Goal: Task Accomplishment & Management: Manage account settings

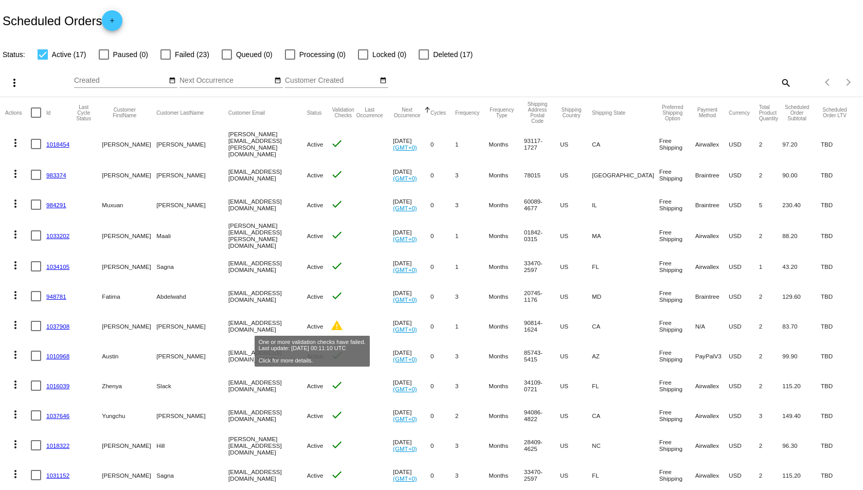
click at [331, 322] on mat-icon "warning" at bounding box center [337, 325] width 12 height 12
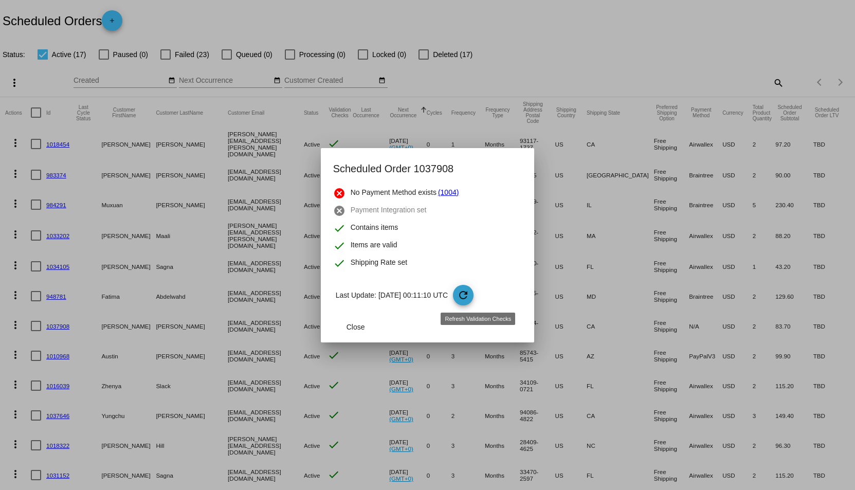
click at [470, 297] on mat-icon "refresh" at bounding box center [463, 295] width 12 height 12
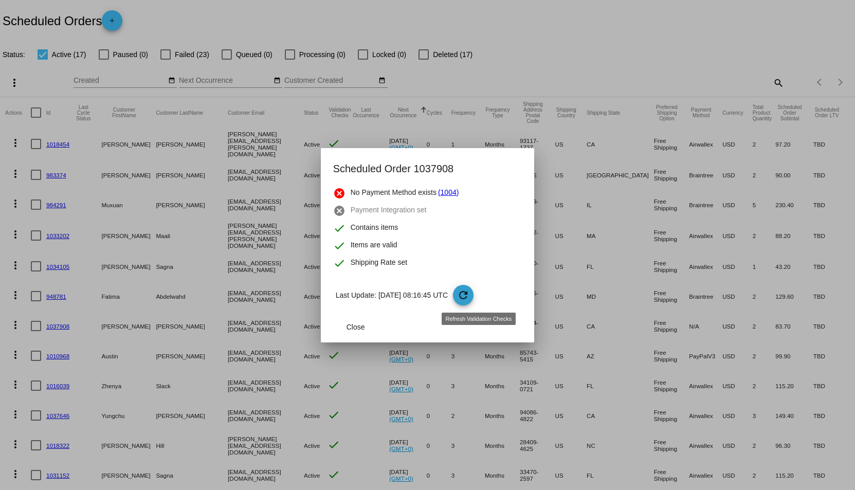
click at [470, 297] on mat-icon "refresh" at bounding box center [463, 295] width 12 height 12
click at [63, 322] on div at bounding box center [427, 245] width 855 height 490
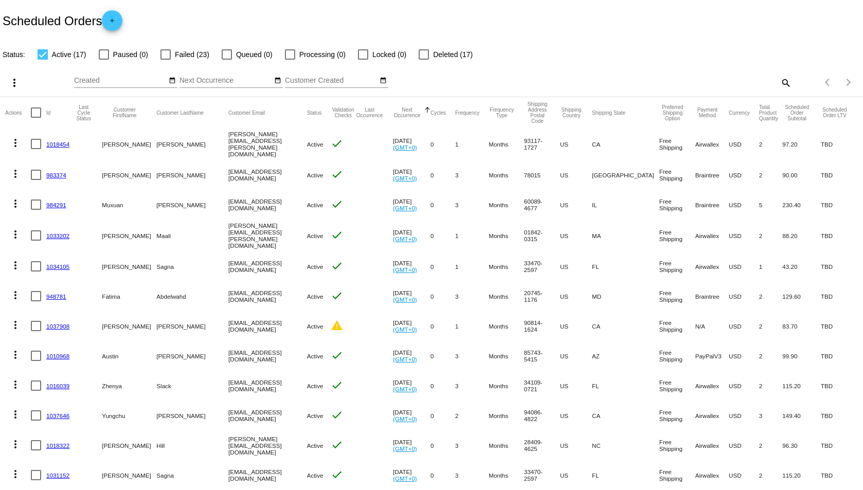
click at [61, 323] on link "1037908" at bounding box center [57, 326] width 23 height 7
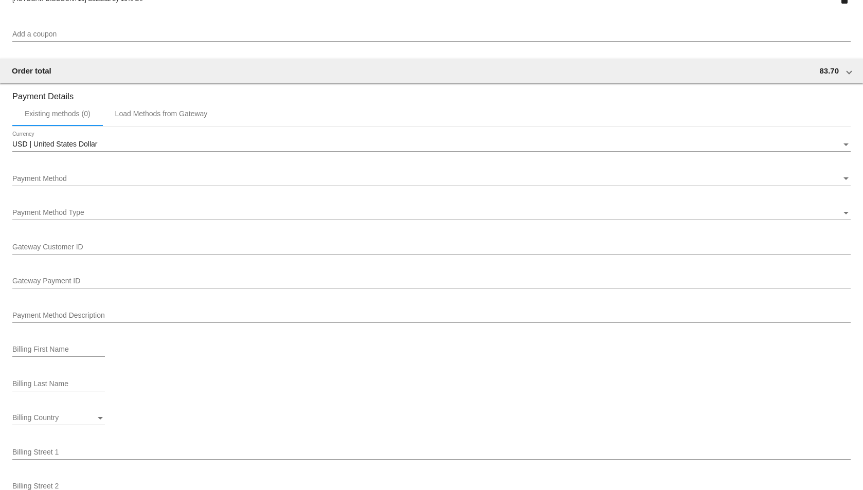
scroll to position [874, 0]
click at [310, 182] on div "Payment Method" at bounding box center [426, 178] width 829 height 8
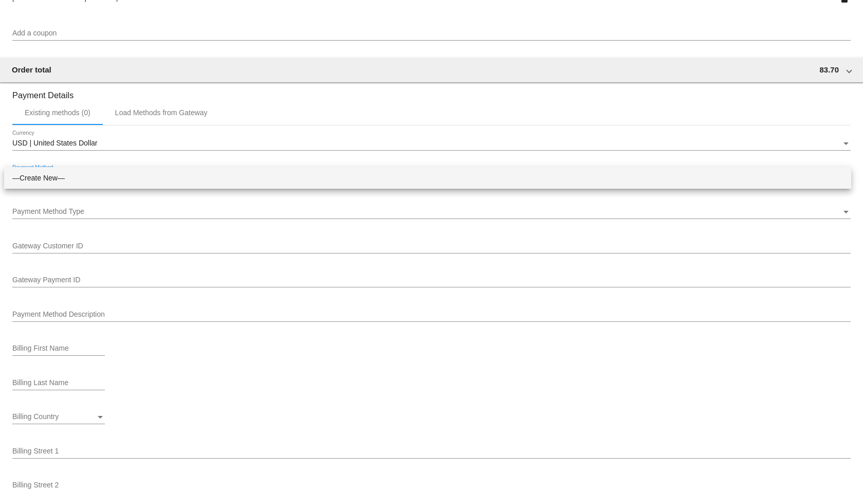
click at [273, 226] on div at bounding box center [431, 245] width 863 height 490
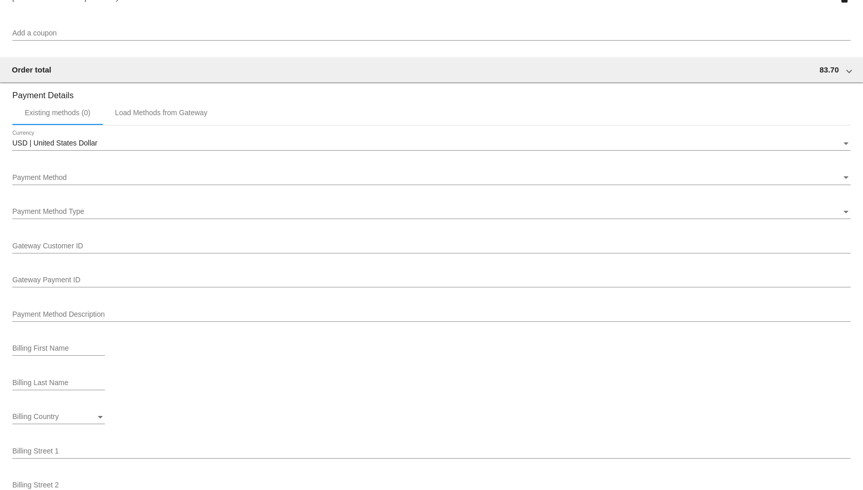
click at [270, 223] on div "Payment Method Type Payment Method Type" at bounding box center [431, 213] width 838 height 29
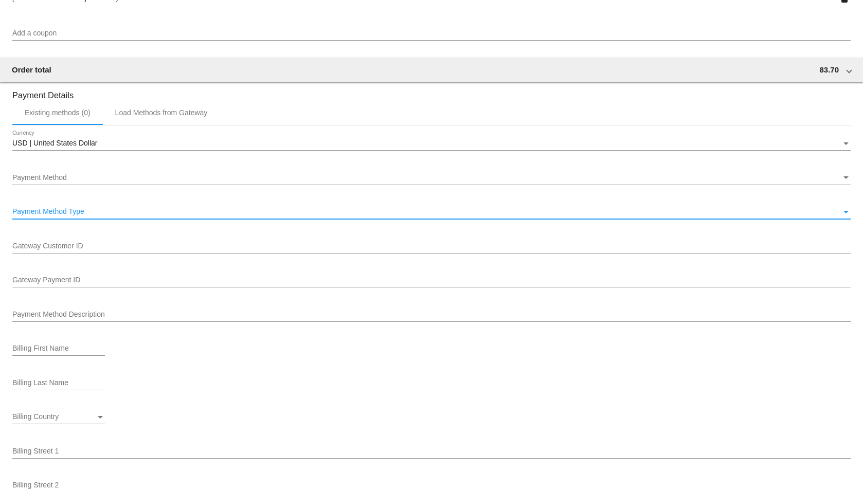
click at [274, 215] on div "Payment Method Type" at bounding box center [426, 212] width 829 height 8
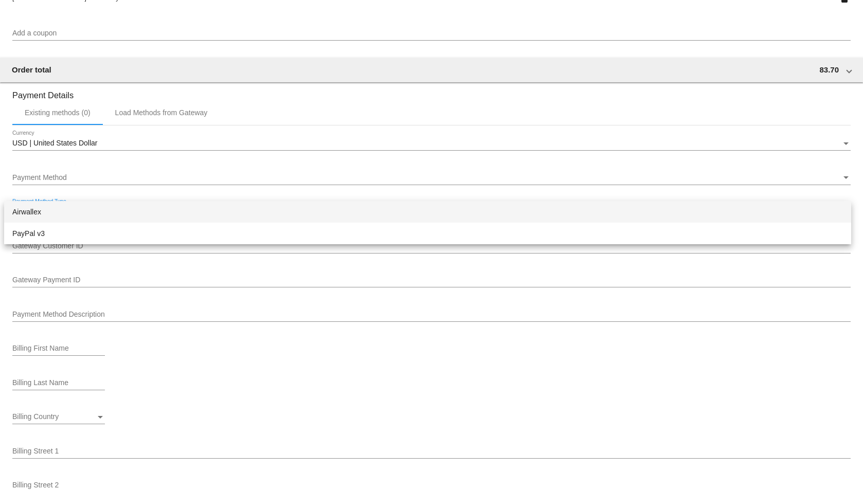
click at [295, 168] on div at bounding box center [431, 245] width 863 height 490
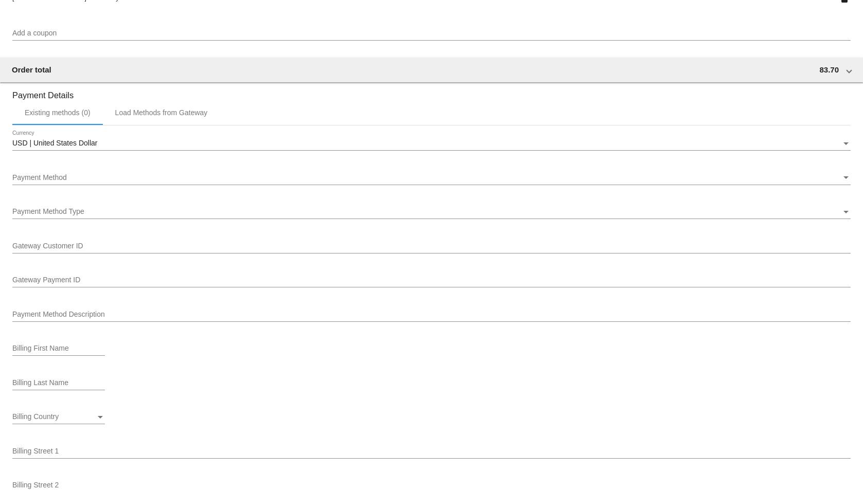
click at [295, 168] on div "Payment Method Payment Method" at bounding box center [431, 175] width 838 height 20
